Goal: Task Accomplishment & Management: Manage account settings

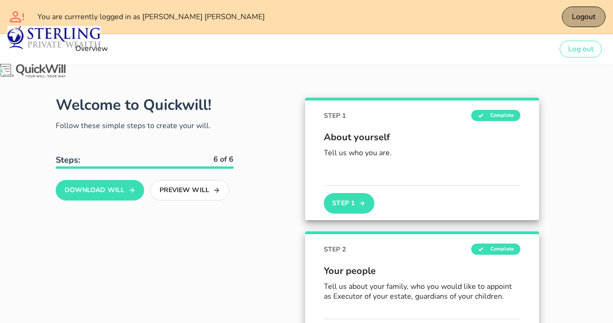
click at [583, 19] on span "Logout" at bounding box center [583, 17] width 24 height 10
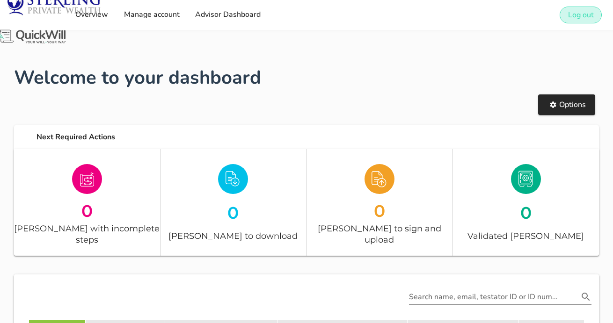
click at [580, 17] on span "Log out" at bounding box center [581, 15] width 26 height 10
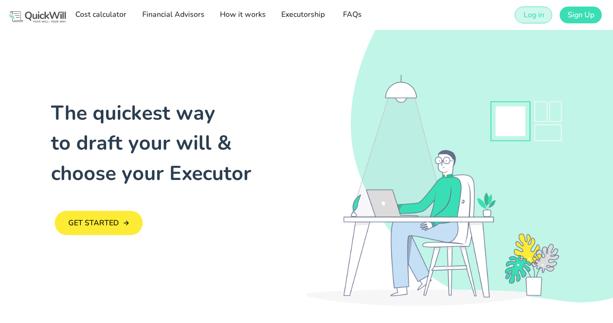
click at [540, 13] on span "Log in" at bounding box center [533, 15] width 21 height 10
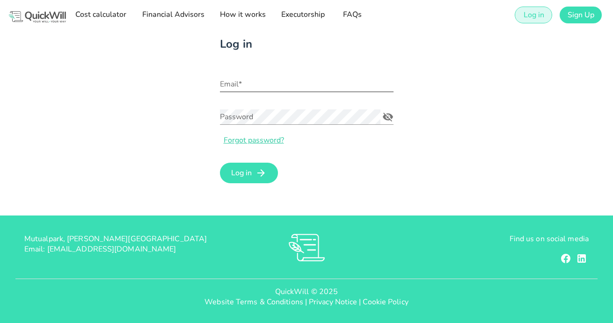
click at [286, 87] on input "Email*" at bounding box center [307, 84] width 174 height 15
type input "yorique@oldmutualwill.co.za"
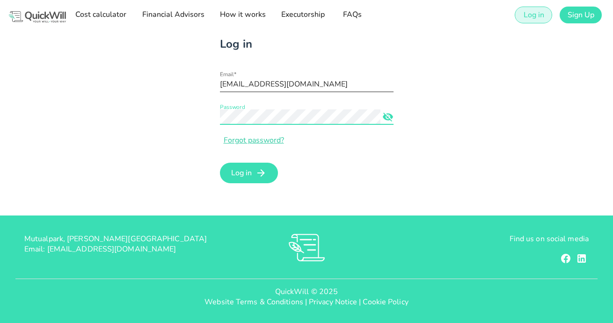
click at [220, 163] on button "Log in" at bounding box center [249, 173] width 59 height 21
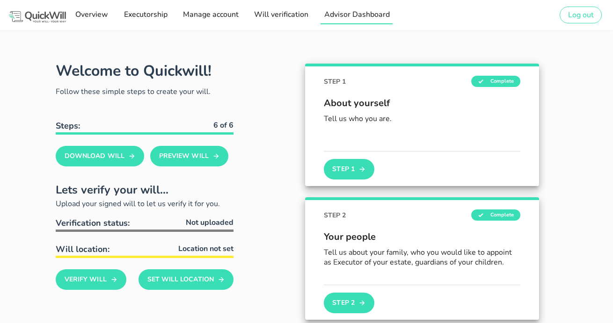
click at [341, 19] on link "Advisor Dashboard" at bounding box center [357, 15] width 72 height 19
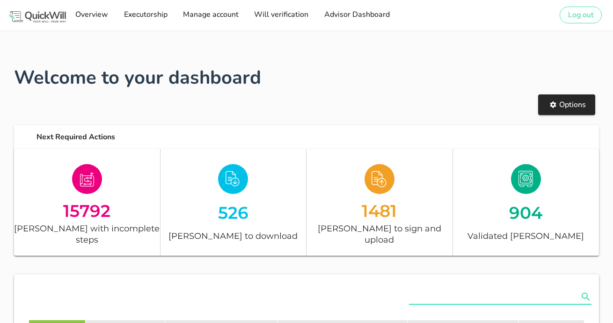
click at [423, 290] on input "text" at bounding box center [493, 297] width 169 height 15
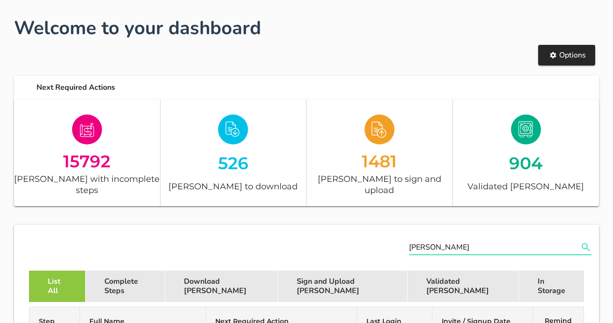
scroll to position [170, 0]
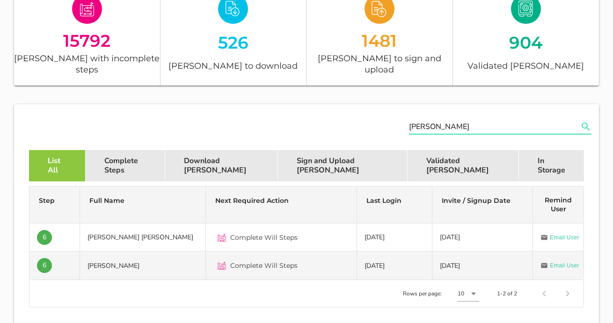
type input "de zwart"
click at [300, 258] on div "Complete Will Steps" at bounding box center [281, 266] width 136 height 22
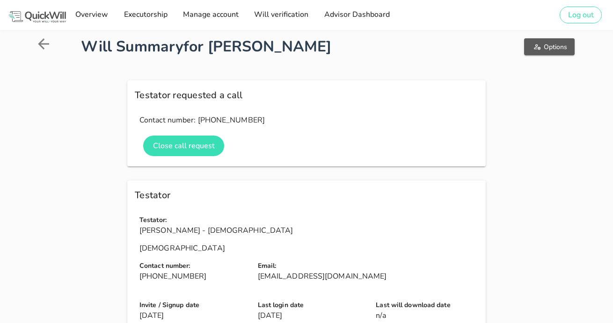
click at [542, 55] on button "Options" at bounding box center [549, 46] width 50 height 17
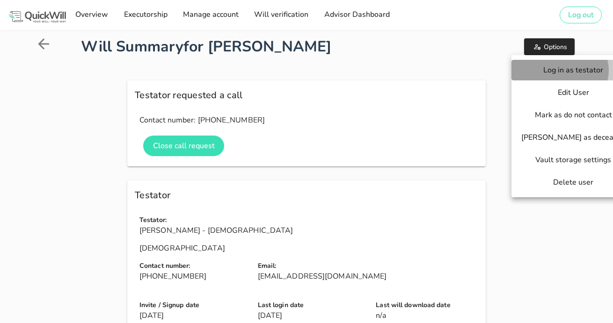
click at [539, 67] on span "Log in as testator" at bounding box center [573, 70] width 105 height 10
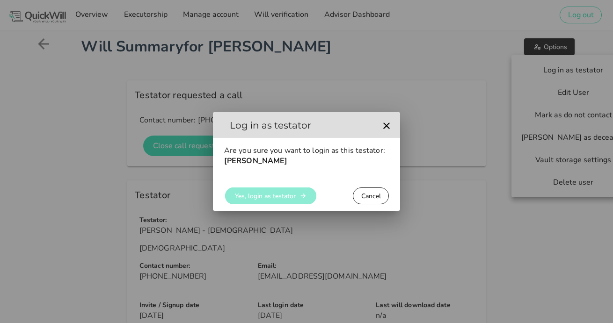
click at [263, 198] on span "Yes, login as testator" at bounding box center [264, 196] width 61 height 9
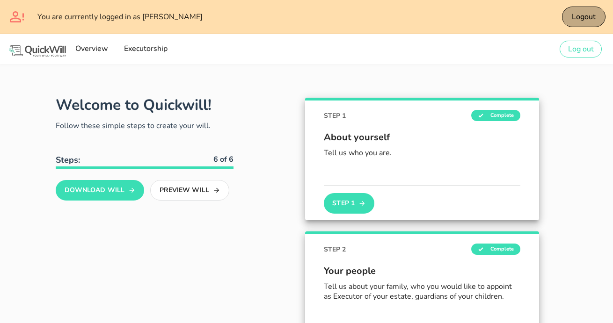
click at [591, 13] on span "Logout" at bounding box center [583, 17] width 24 height 10
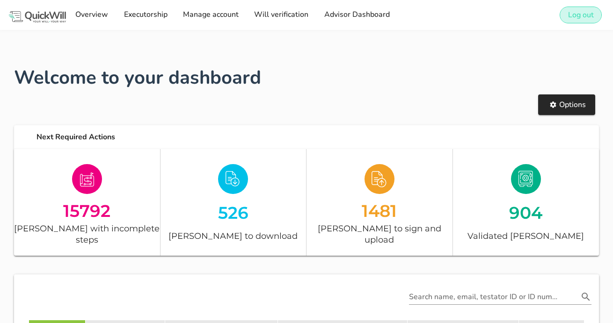
click at [579, 20] on button "Log out" at bounding box center [581, 15] width 42 height 17
